Goal: Transaction & Acquisition: Purchase product/service

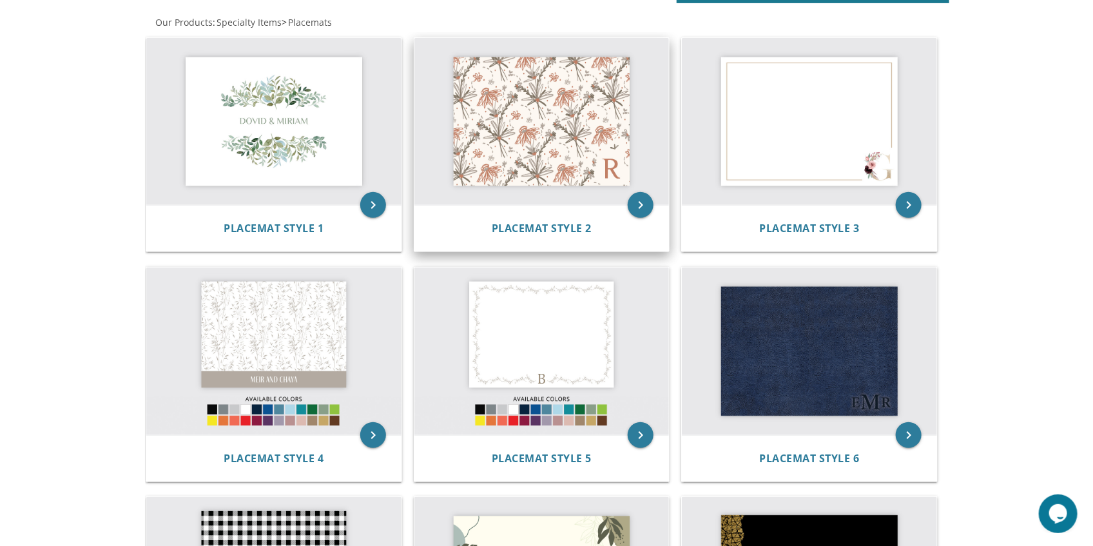
click at [567, 160] on img at bounding box center [541, 122] width 255 height 168
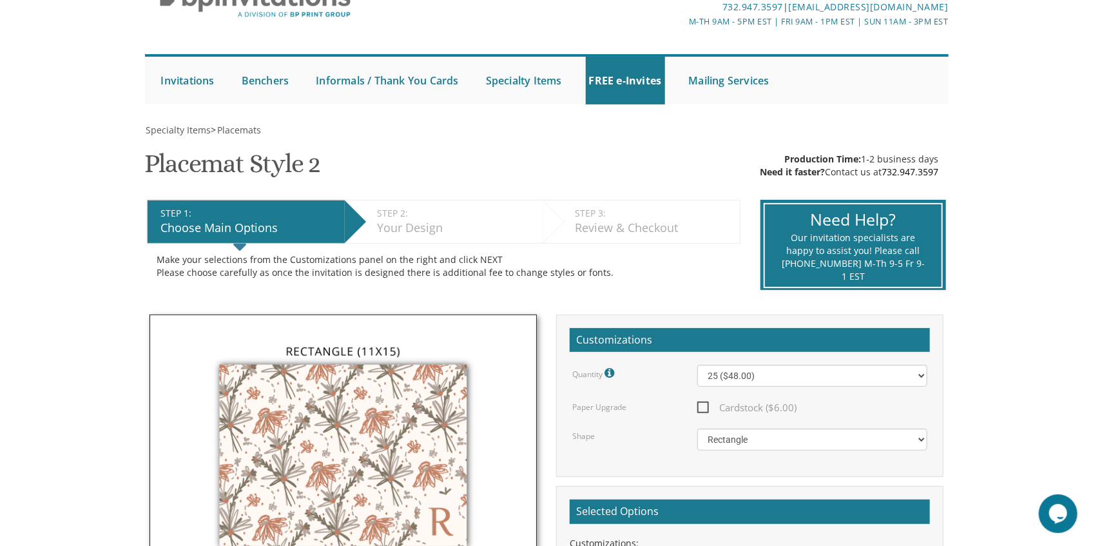
scroll to position [215, 0]
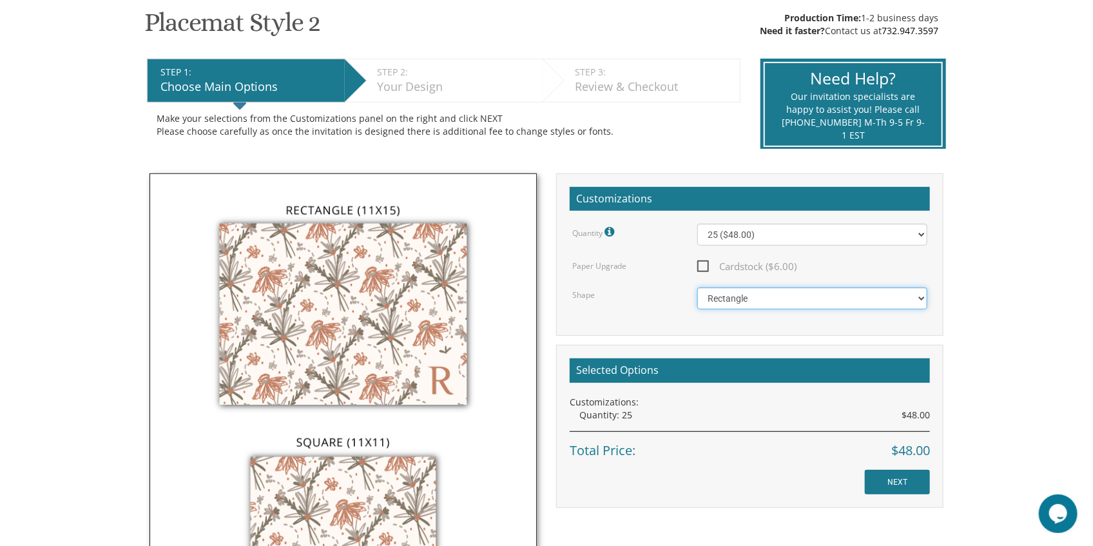
click at [711, 300] on select "Square Rectangle" at bounding box center [812, 298] width 231 height 22
select select "url("/store/pc/invitations/parts/11x11.jpg")"
click at [697, 287] on select "Square Rectangle" at bounding box center [812, 298] width 231 height 22
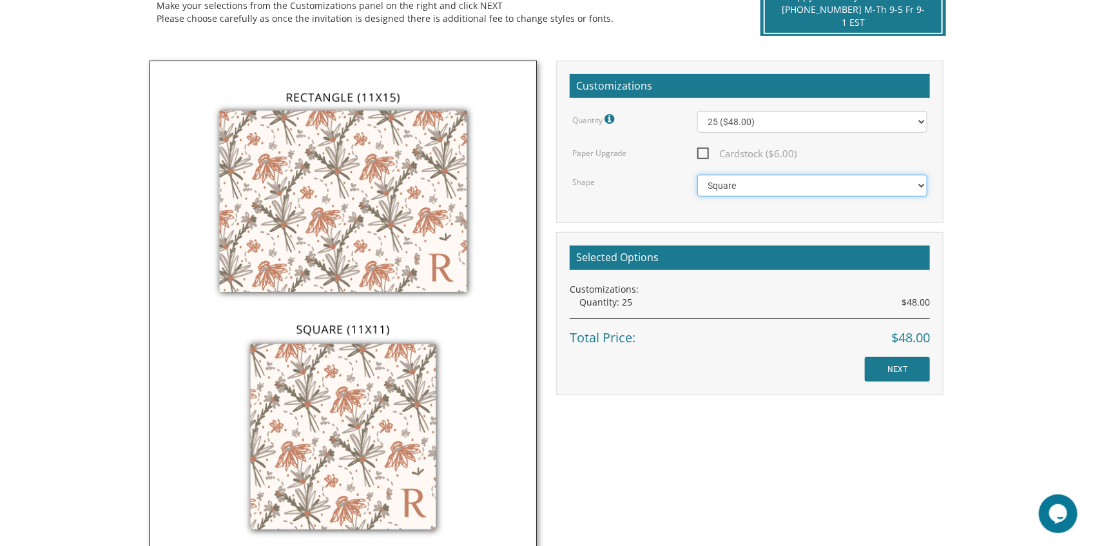
scroll to position [258, 0]
